Goal: Check status: Check status

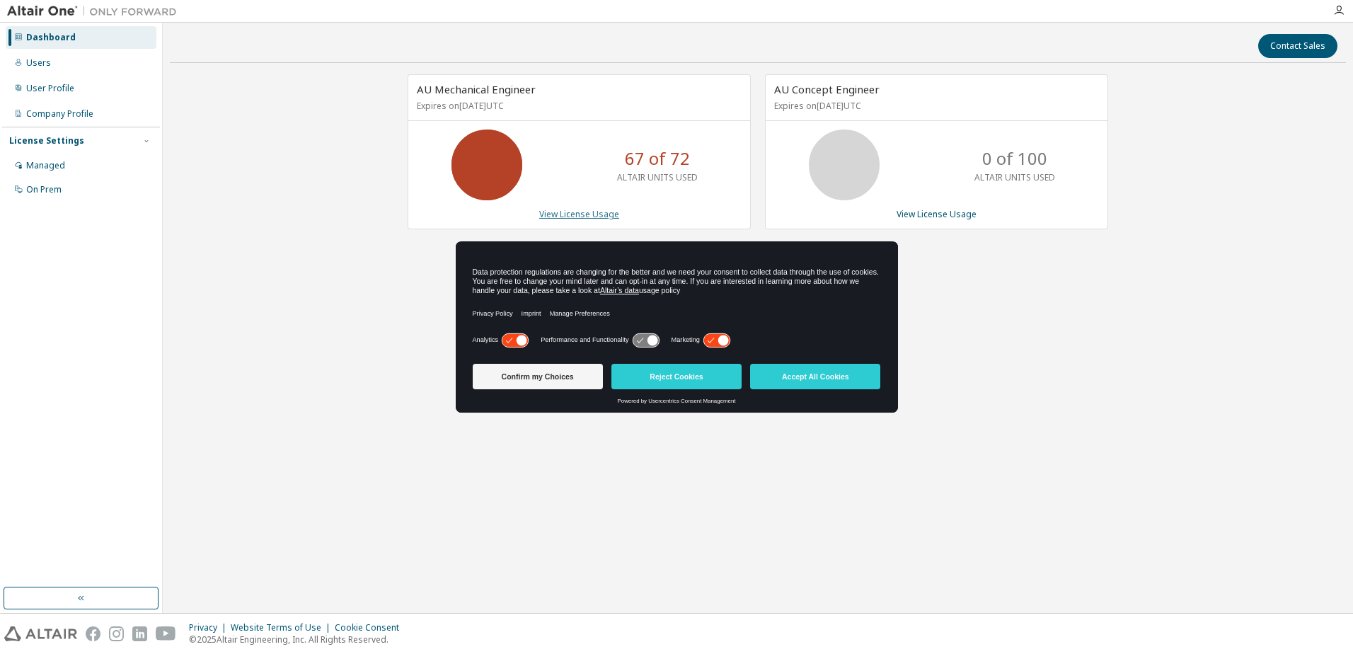
click at [604, 212] on link "View License Usage" at bounding box center [579, 214] width 80 height 12
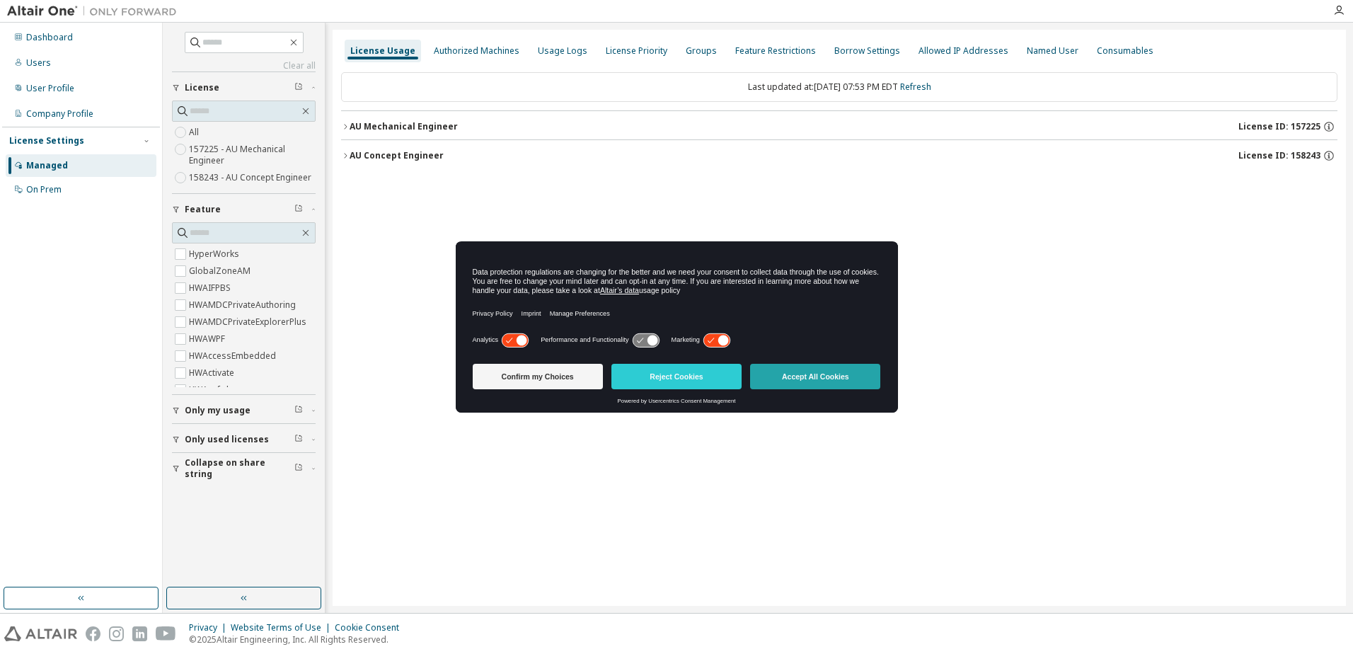
click at [786, 371] on button "Accept All Cookies" at bounding box center [815, 376] width 130 height 25
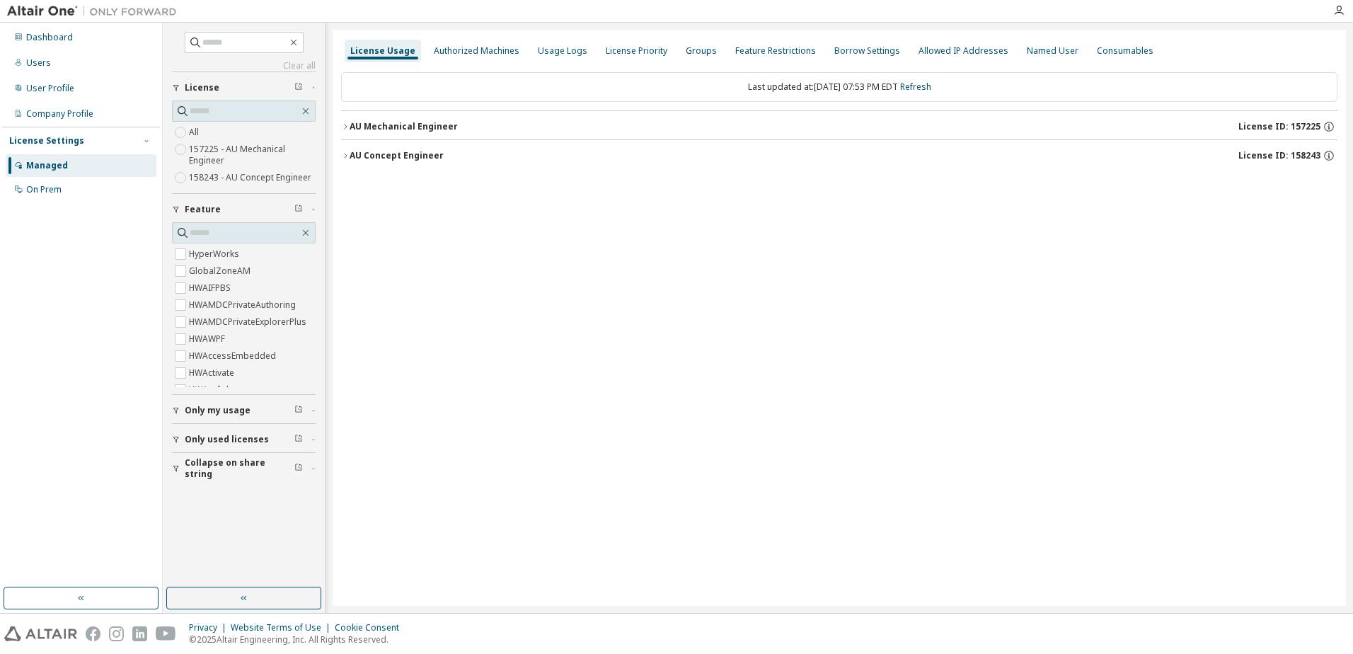
click at [404, 128] on div "AU Mechanical Engineer" at bounding box center [404, 126] width 108 height 11
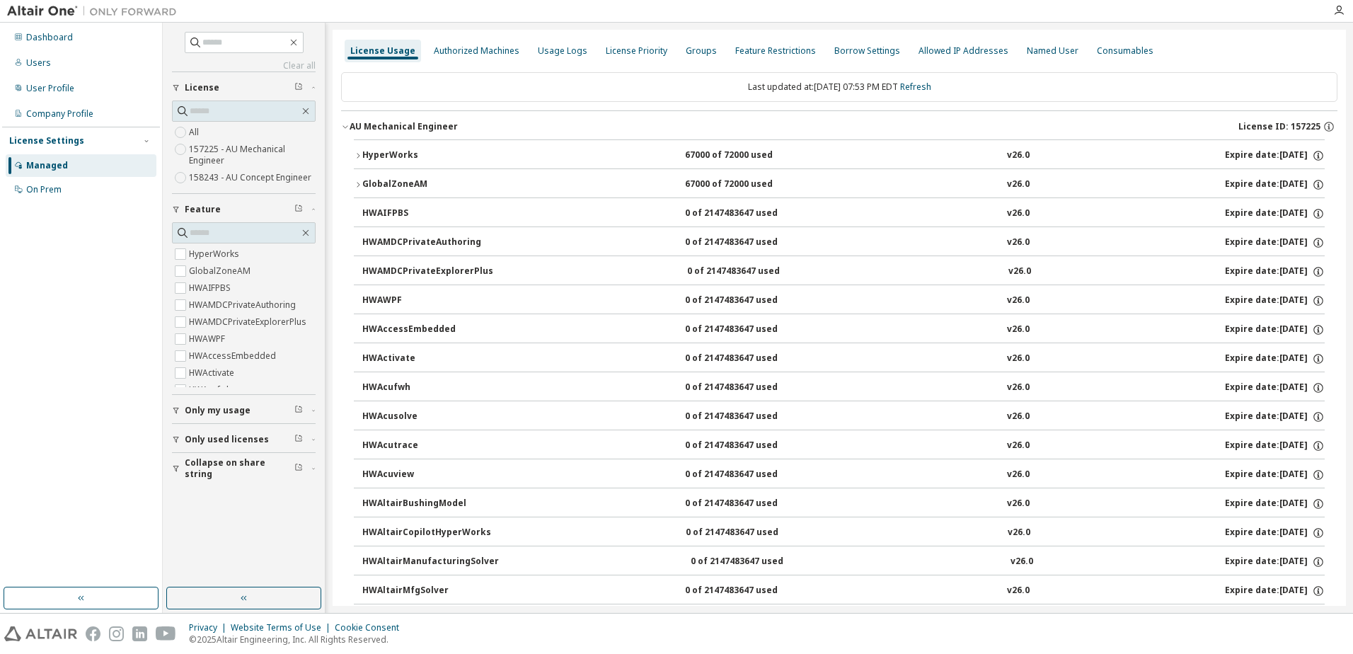
click at [394, 149] on div "HyperWorks" at bounding box center [425, 155] width 127 height 13
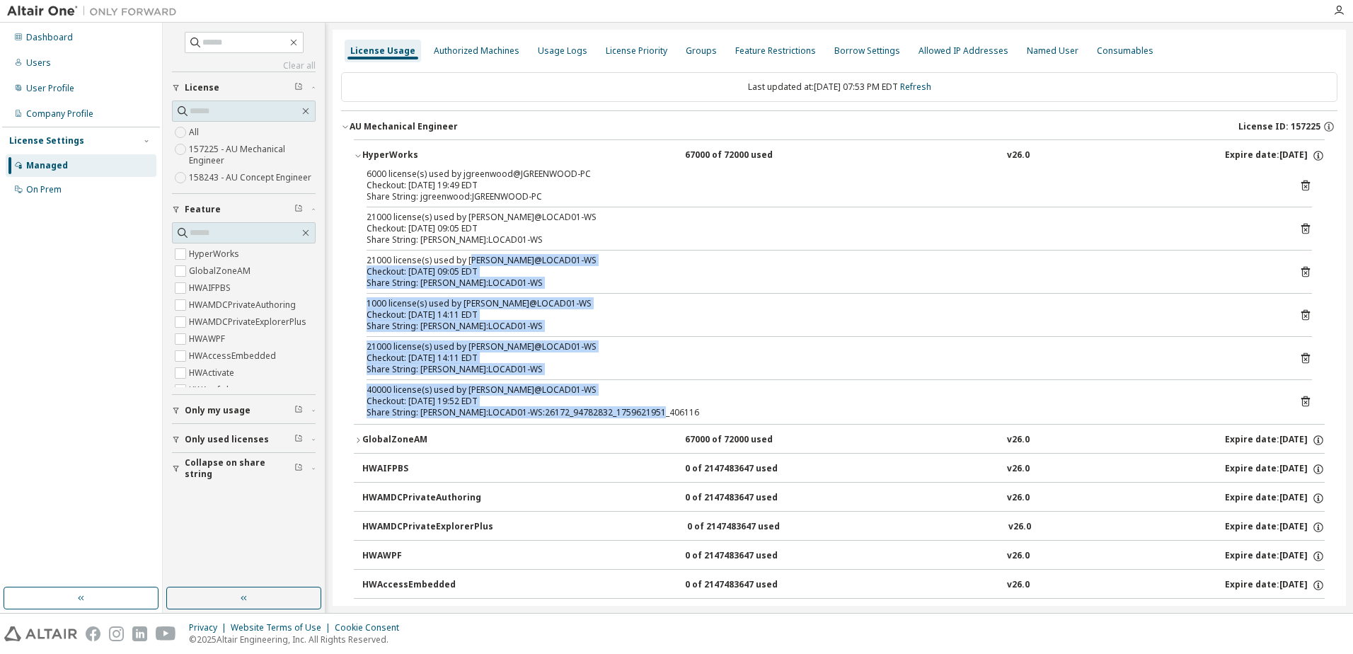
drag, startPoint x: 469, startPoint y: 260, endPoint x: 710, endPoint y: 414, distance: 286.5
click at [710, 414] on div "6000 license(s) used by jgreenwood@JGREENWOOD-PC Checkout: [DATE] 19:49 EDT Sha…" at bounding box center [839, 296] width 971 height 256
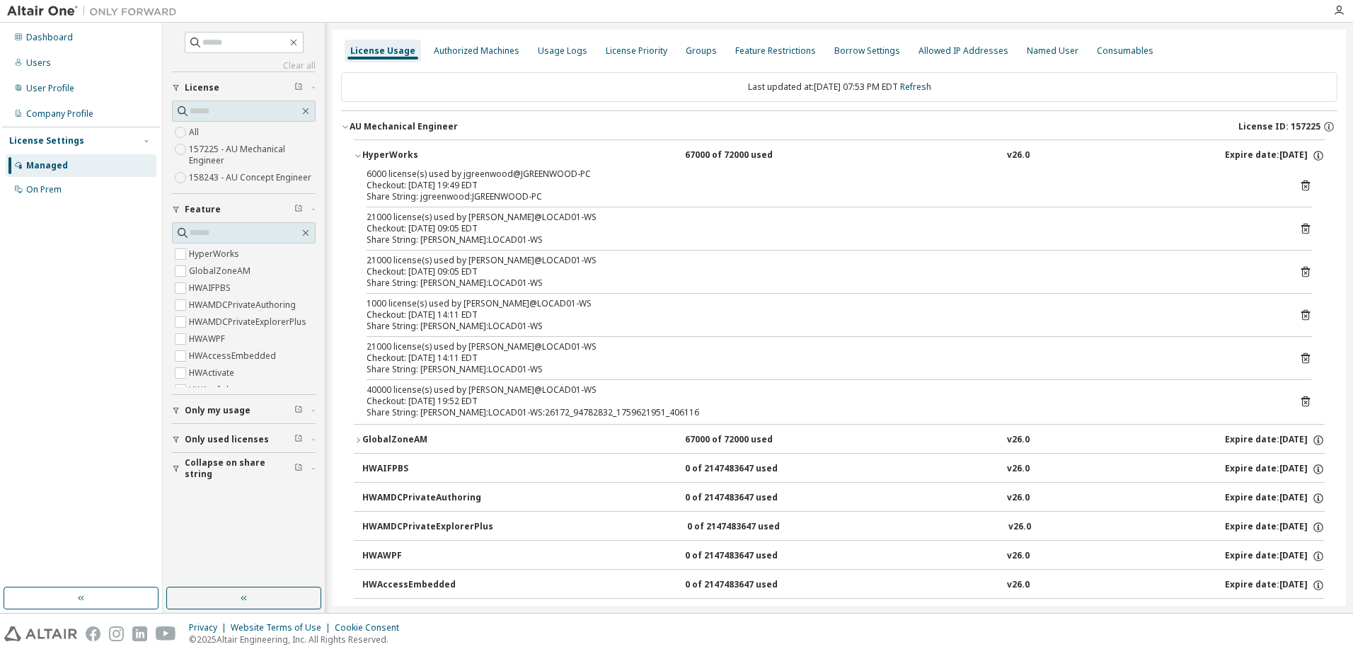
click at [430, 251] on div "6000 license(s) used by jgreenwood@JGREENWOOD-PC Checkout: [DATE] 19:49 EDT Sha…" at bounding box center [839, 296] width 971 height 256
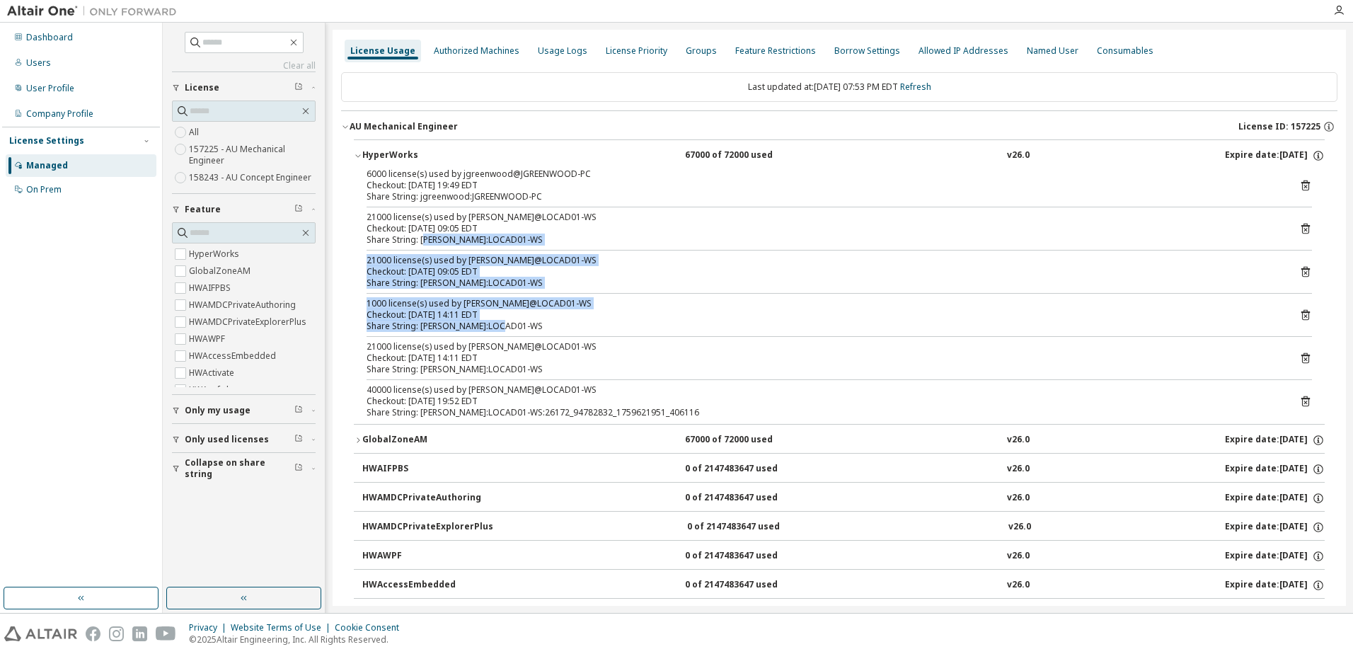
drag, startPoint x: 445, startPoint y: 241, endPoint x: 542, endPoint y: 325, distance: 128.4
click at [542, 325] on div "6000 license(s) used by jgreenwood@JGREENWOOD-PC Checkout: [DATE] 19:49 EDT Sha…" at bounding box center [839, 296] width 971 height 256
click at [543, 321] on div "Share String: [PERSON_NAME]:LOCAD01-WS" at bounding box center [823, 326] width 912 height 11
drag, startPoint x: 519, startPoint y: 326, endPoint x: 386, endPoint y: 257, distance: 150.1
click at [386, 257] on div "6000 license(s) used by jgreenwood@JGREENWOOD-PC Checkout: [DATE] 19:49 EDT Sha…" at bounding box center [839, 296] width 971 height 256
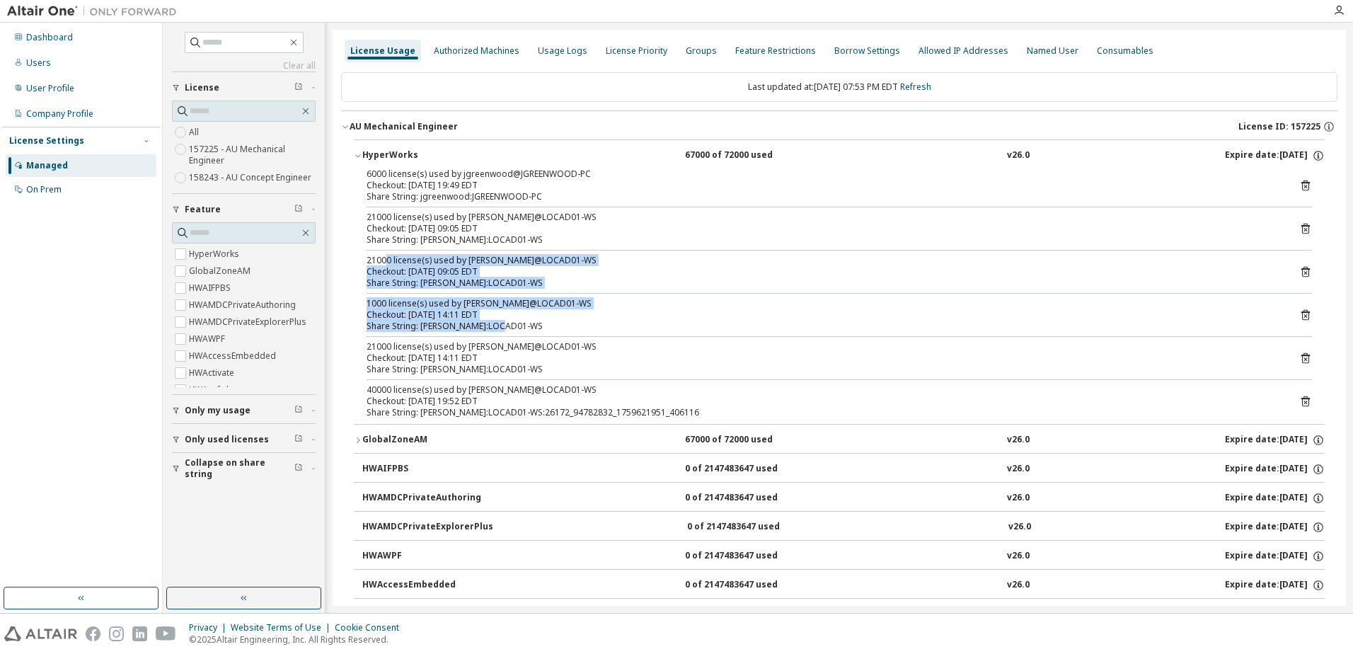
drag, startPoint x: 386, startPoint y: 257, endPoint x: 551, endPoint y: 316, distance: 175.7
click at [551, 316] on div "Checkout: [DATE] 14:11 EDT" at bounding box center [823, 314] width 912 height 11
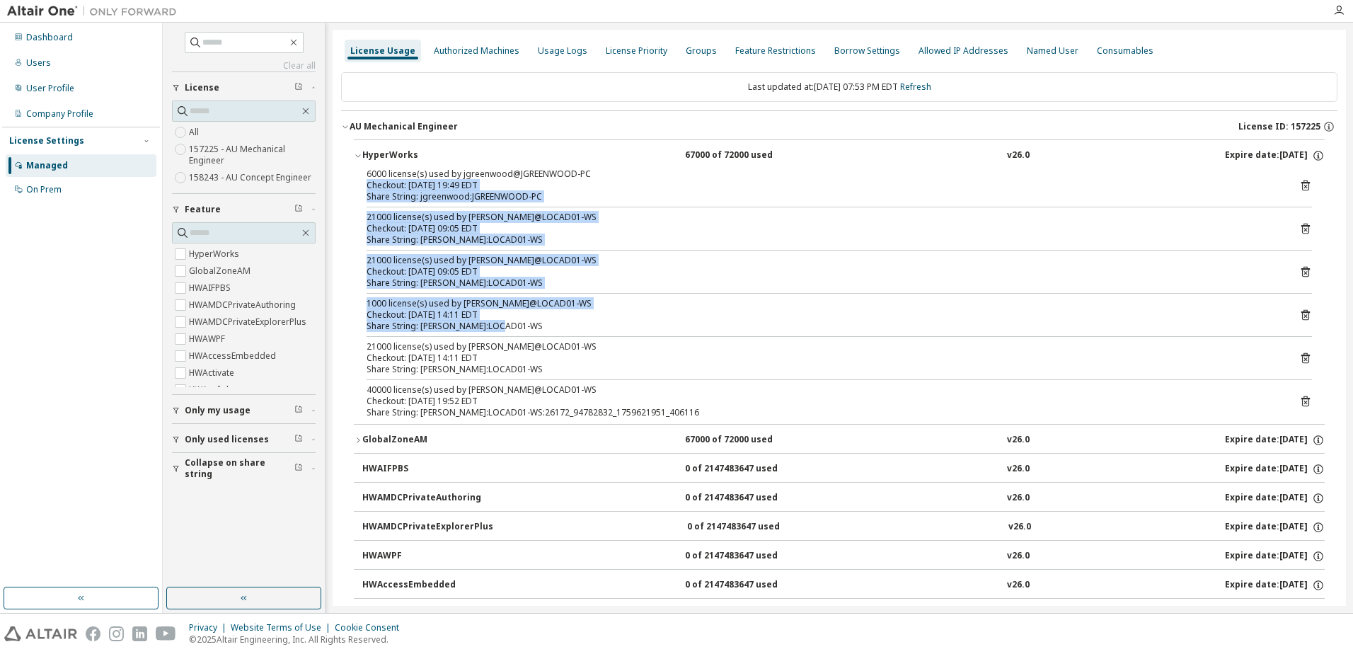
drag, startPoint x: 546, startPoint y: 316, endPoint x: 364, endPoint y: 184, distance: 224.6
click at [364, 184] on div "6000 license(s) used by jgreenwood@JGREENWOOD-PC Checkout: [DATE] 19:49 EDT Sha…" at bounding box center [839, 296] width 971 height 256
drag, startPoint x: 364, startPoint y: 184, endPoint x: 561, endPoint y: 275, distance: 217.3
click at [561, 273] on div "Checkout: [DATE] 09:05 EDT" at bounding box center [823, 271] width 912 height 11
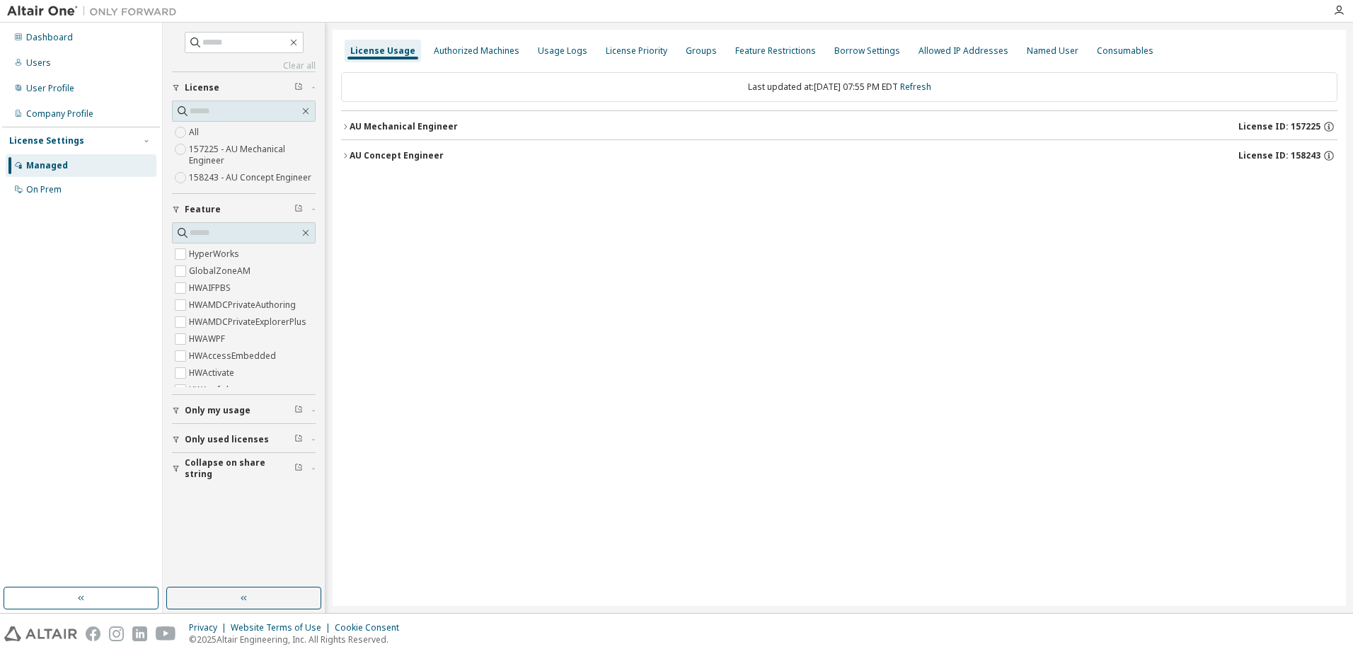
click at [377, 121] on div "AU Mechanical Engineer" at bounding box center [404, 126] width 108 height 11
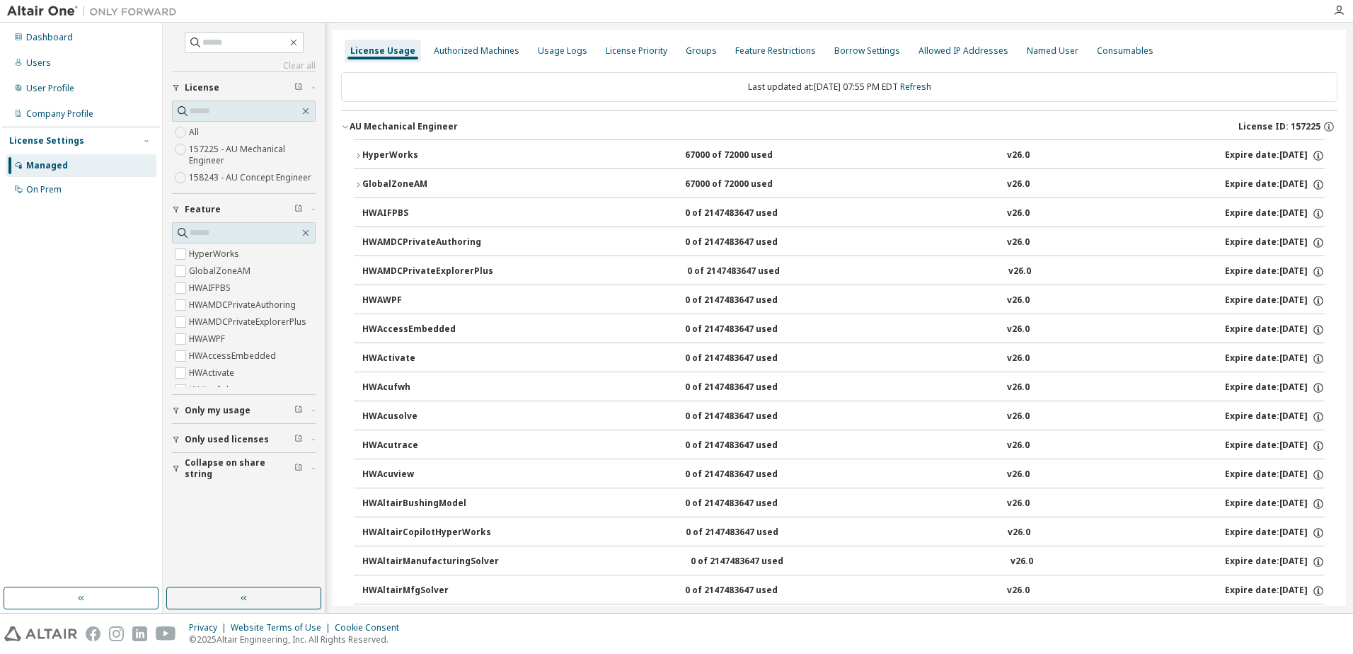
click at [438, 151] on div "HyperWorks" at bounding box center [425, 155] width 127 height 13
